Goal: Book appointment/travel/reservation

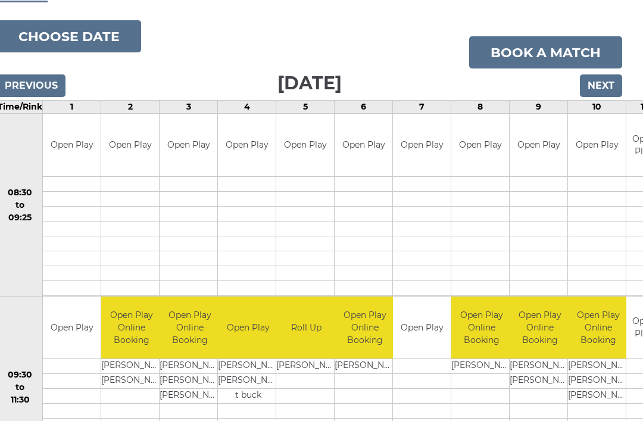
scroll to position [127, 12]
click at [87, 34] on button "Choose date" at bounding box center [69, 37] width 144 height 32
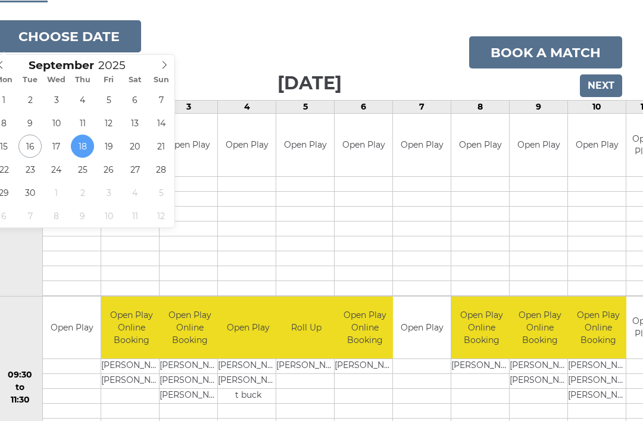
scroll to position [127, 12]
type input "2025-09-16"
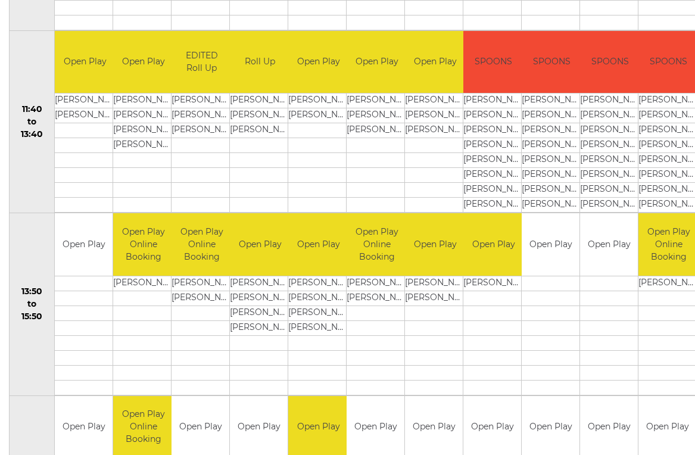
scroll to position [578, 0]
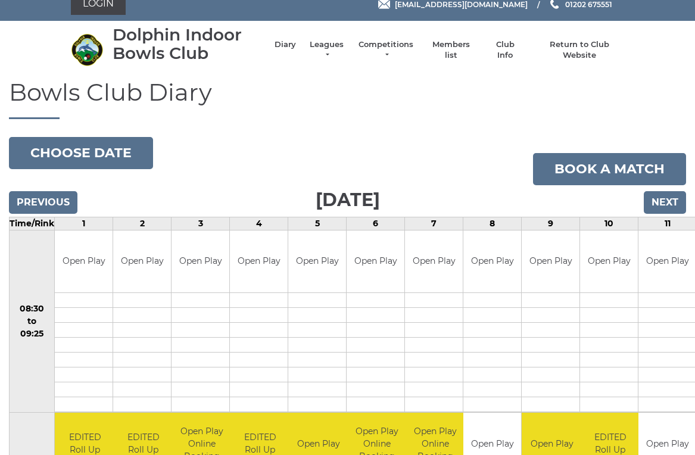
scroll to position [0, 0]
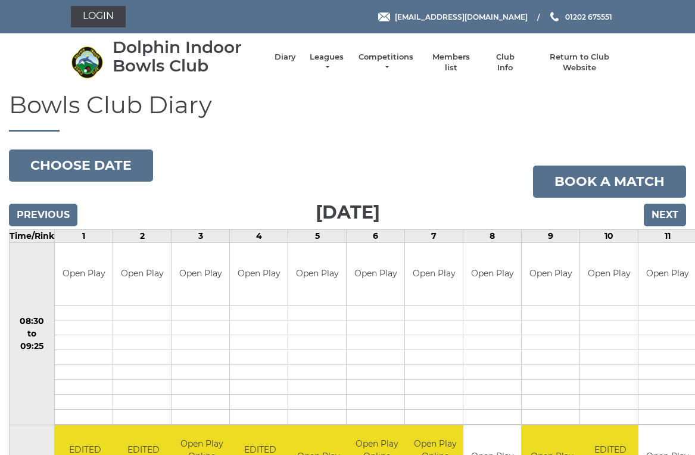
click at [667, 212] on input "Next" at bounding box center [665, 215] width 42 height 23
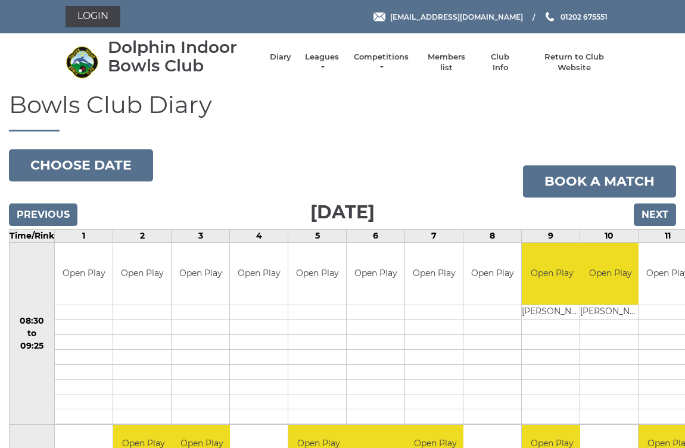
scroll to position [4, 0]
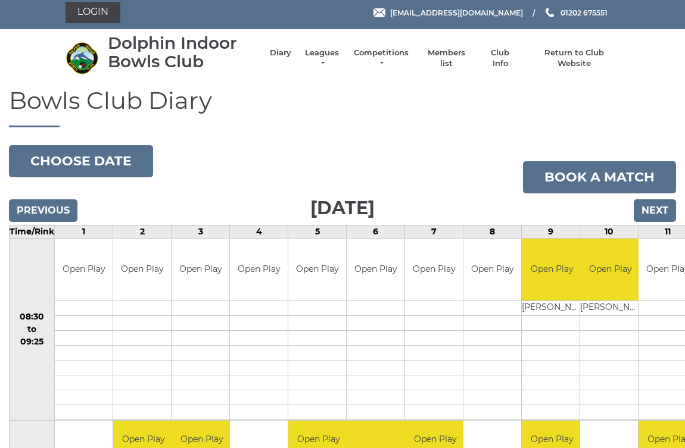
click at [655, 218] on input "Next" at bounding box center [654, 210] width 42 height 23
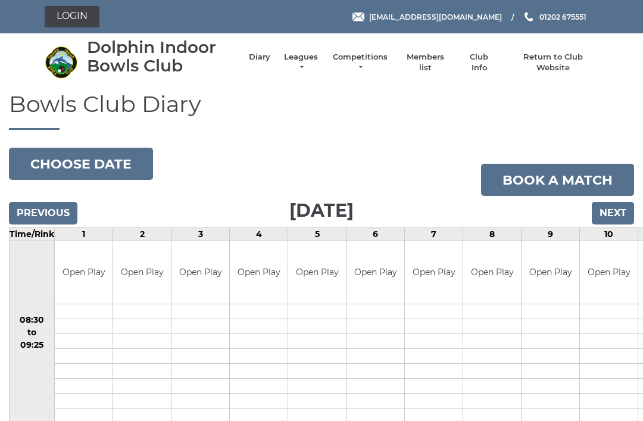
click at [622, 216] on input "Next" at bounding box center [613, 213] width 42 height 23
